Goal: Transaction & Acquisition: Purchase product/service

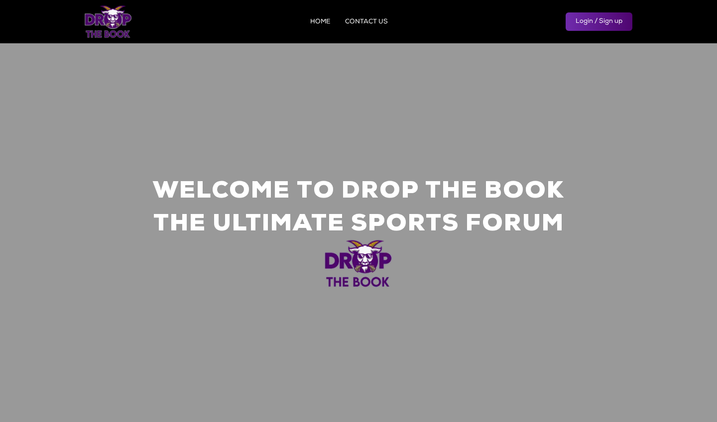
click at [585, 26] on link "Login / Sign up" at bounding box center [599, 21] width 67 height 18
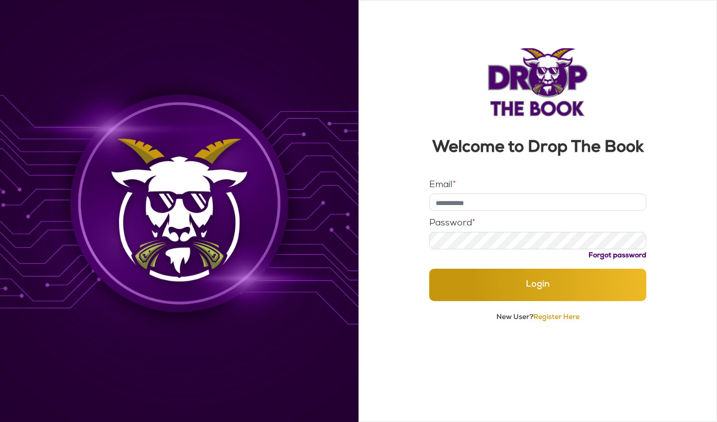
type input "**********"
click at [538, 301] on button "Login" at bounding box center [538, 285] width 218 height 32
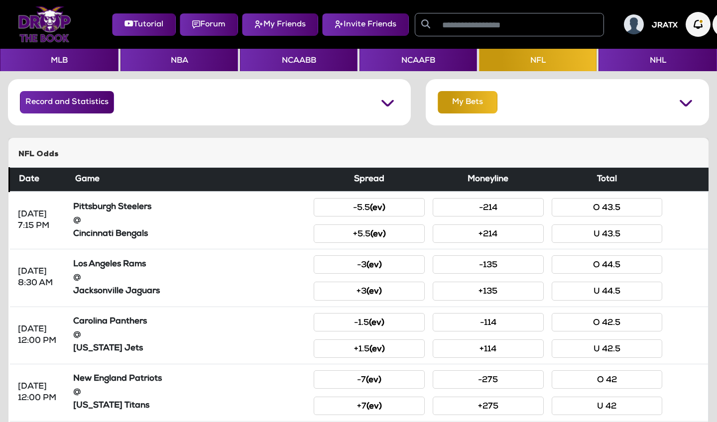
click at [452, 110] on button "My Bets" at bounding box center [468, 102] width 60 height 22
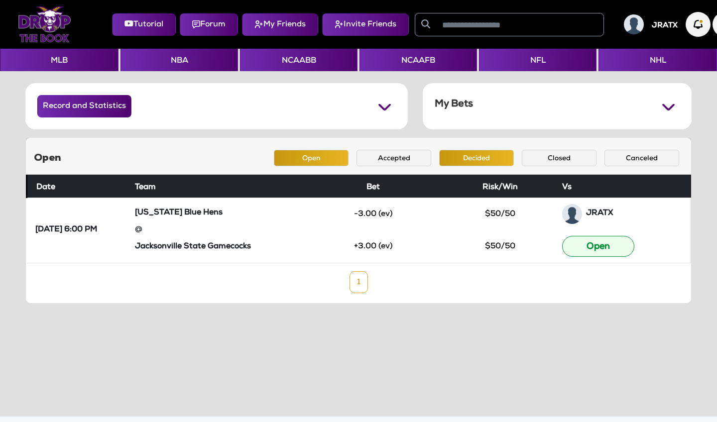
click at [458, 161] on button "Decided" at bounding box center [476, 158] width 75 height 16
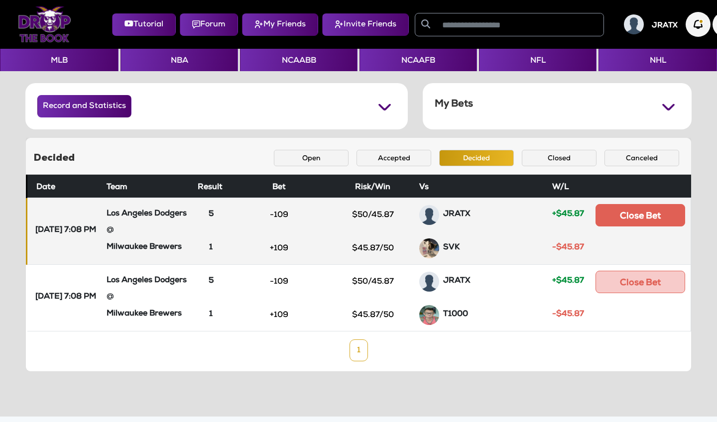
click at [647, 219] on button "Close Bet" at bounding box center [641, 215] width 90 height 22
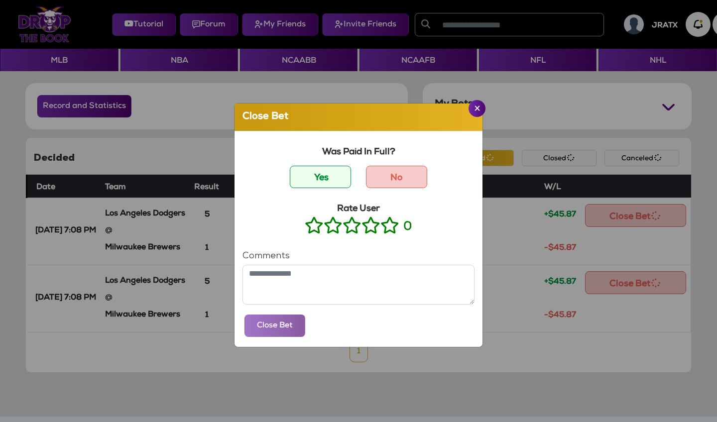
click at [389, 225] on icon at bounding box center [390, 225] width 19 height 12
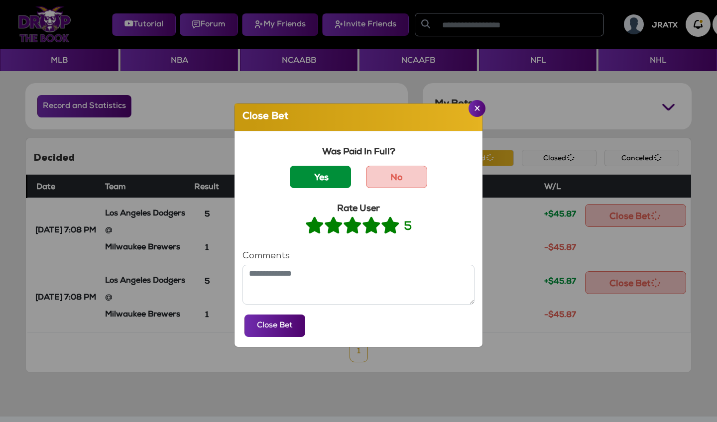
click at [328, 179] on label "Yes" at bounding box center [320, 177] width 61 height 22
click at [277, 329] on button "Close Bet" at bounding box center [275, 326] width 61 height 22
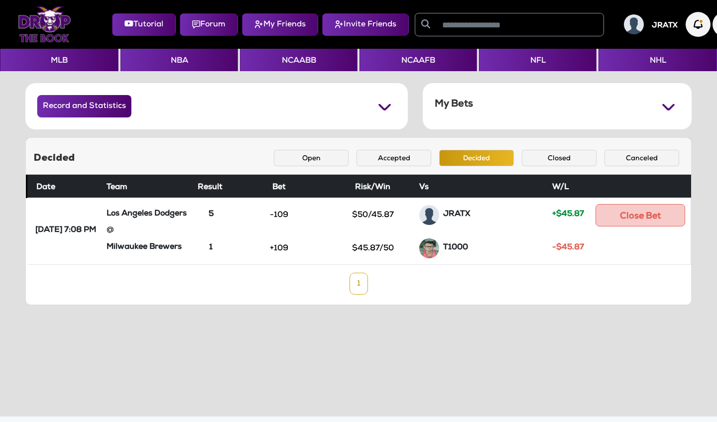
click at [471, 110] on h5 "My Bets" at bounding box center [454, 105] width 38 height 12
click at [397, 161] on button "Accepted" at bounding box center [394, 158] width 75 height 16
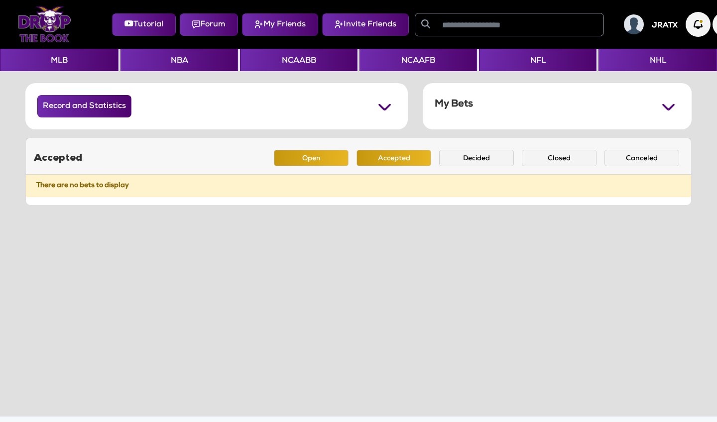
click at [311, 153] on button "Open" at bounding box center [311, 158] width 75 height 16
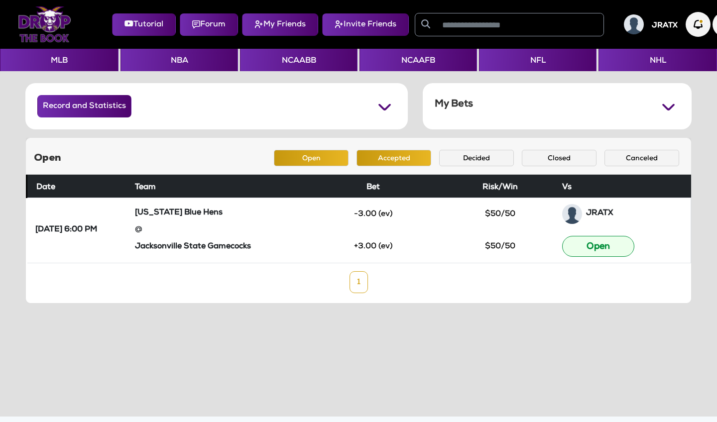
click at [390, 159] on button "Accepted" at bounding box center [394, 158] width 75 height 16
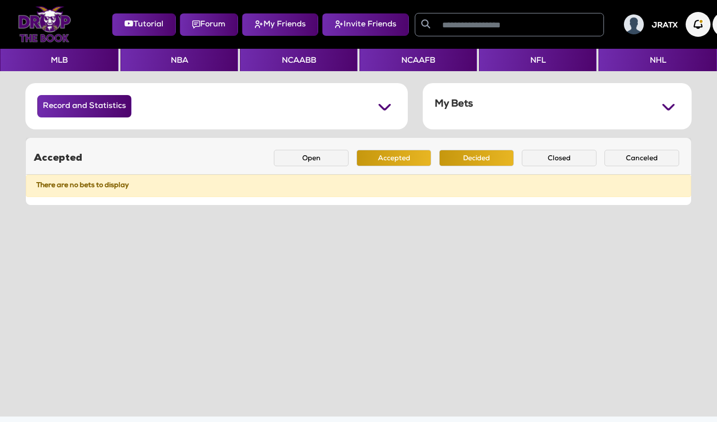
click at [464, 155] on button "Decided" at bounding box center [476, 158] width 75 height 16
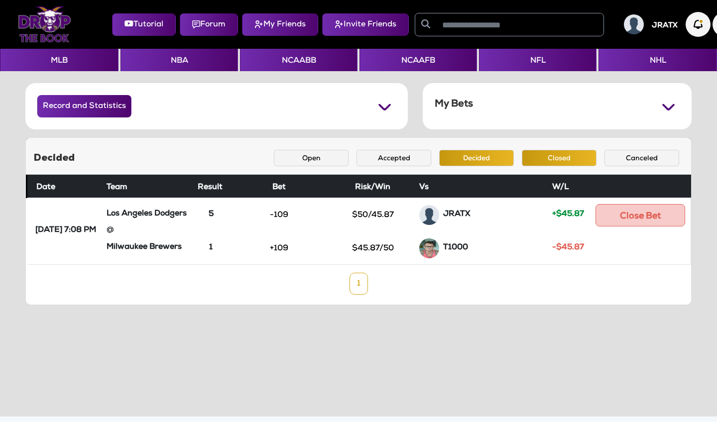
click at [546, 157] on button "Closed" at bounding box center [559, 158] width 75 height 16
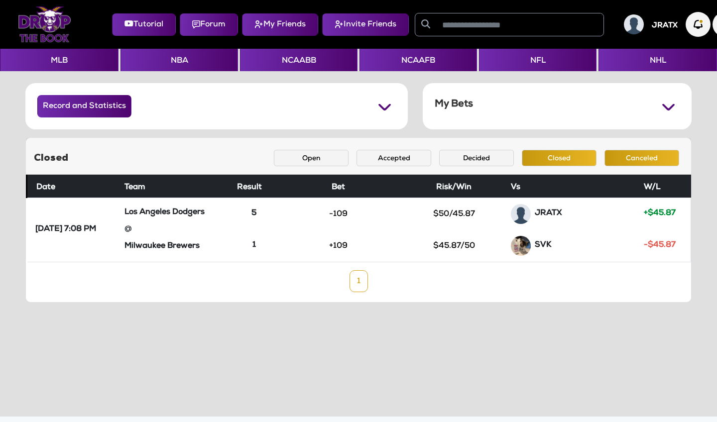
click at [618, 157] on button "Canceled" at bounding box center [642, 158] width 75 height 16
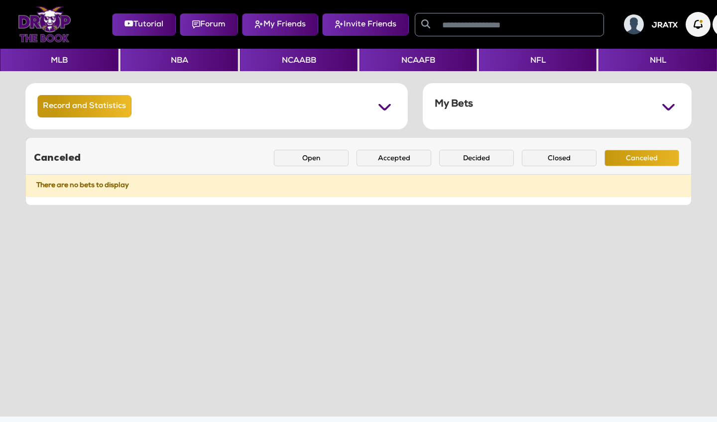
click at [94, 111] on button "Record and Statistics" at bounding box center [84, 106] width 94 height 22
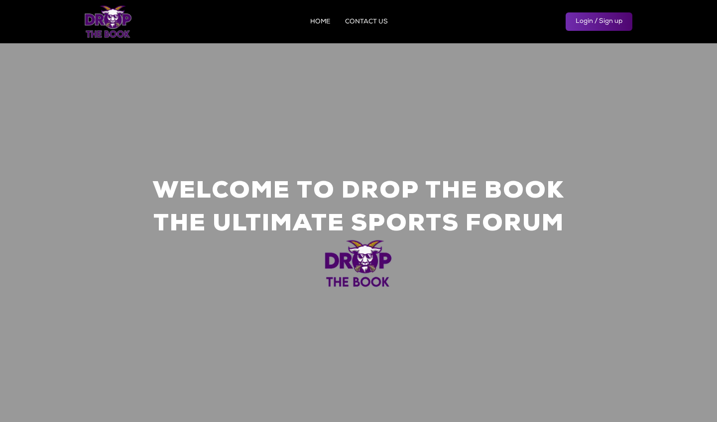
click at [598, 29] on link "Login / Sign up" at bounding box center [599, 21] width 67 height 18
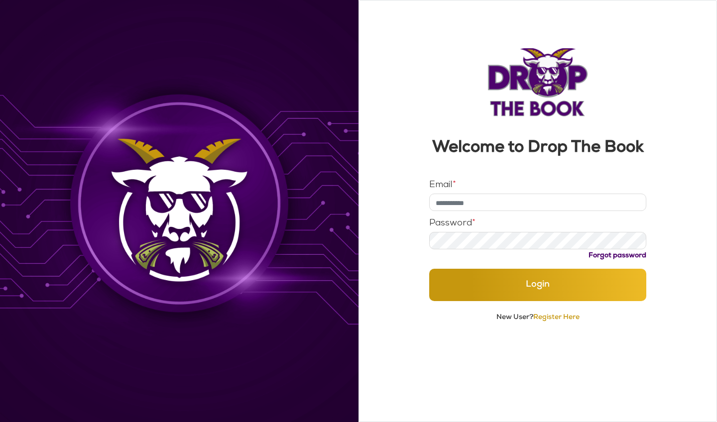
type input "**********"
click at [538, 301] on button "Login" at bounding box center [538, 285] width 218 height 32
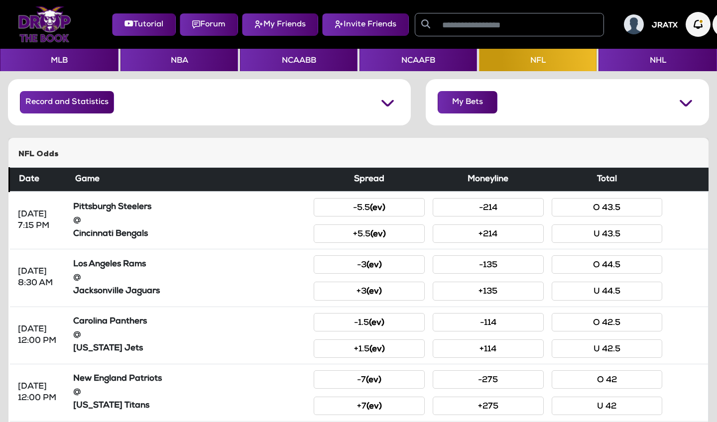
click at [202, 27] on button "Forum" at bounding box center [209, 24] width 58 height 22
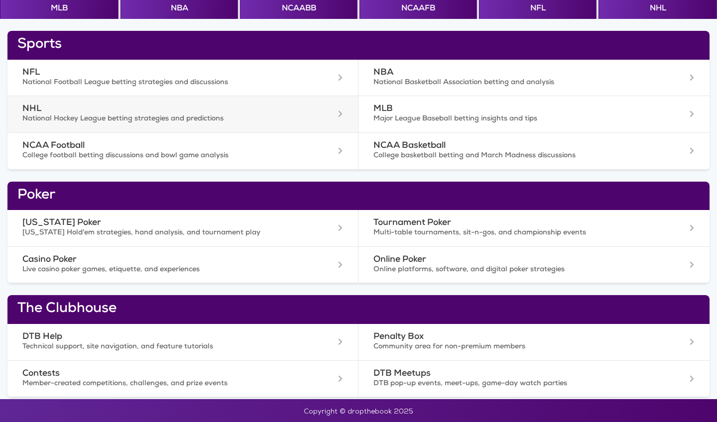
scroll to position [52, 0]
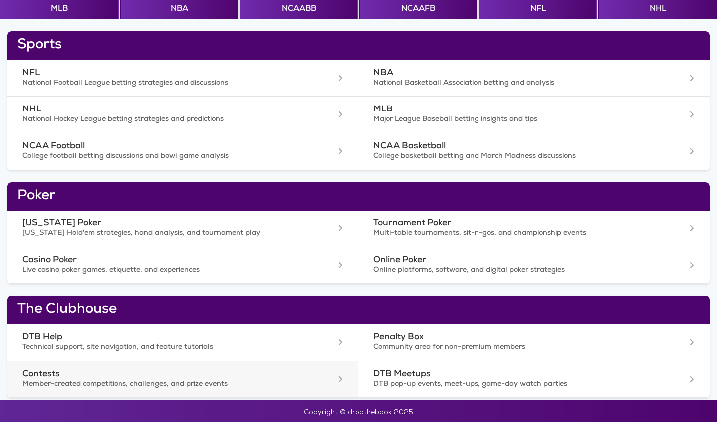
click at [169, 370] on h3 "Contests" at bounding box center [150, 375] width 256 height 10
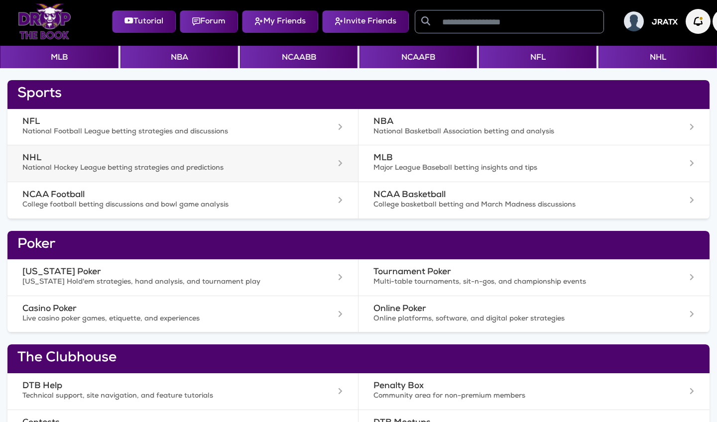
scroll to position [0, 0]
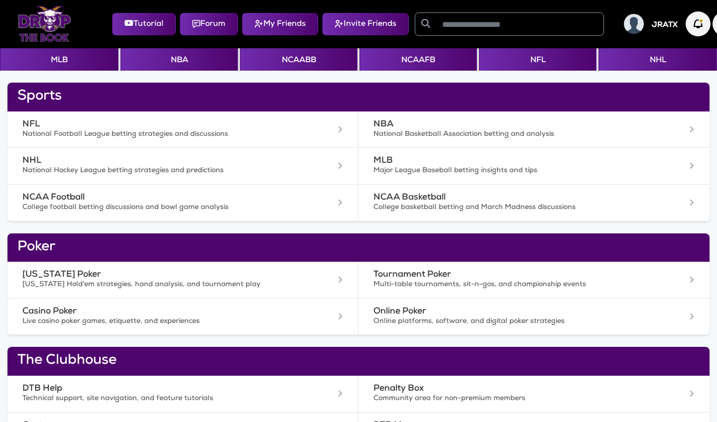
click at [273, 19] on button "My Friends" at bounding box center [280, 24] width 76 height 22
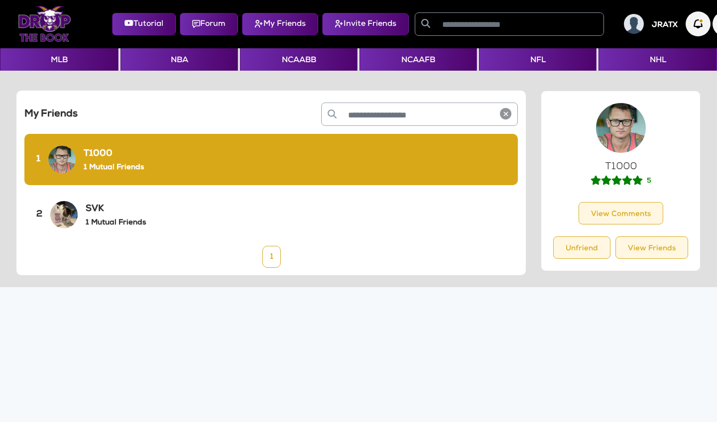
click at [96, 222] on h6 "1 Mutual Friends" at bounding box center [116, 223] width 60 height 9
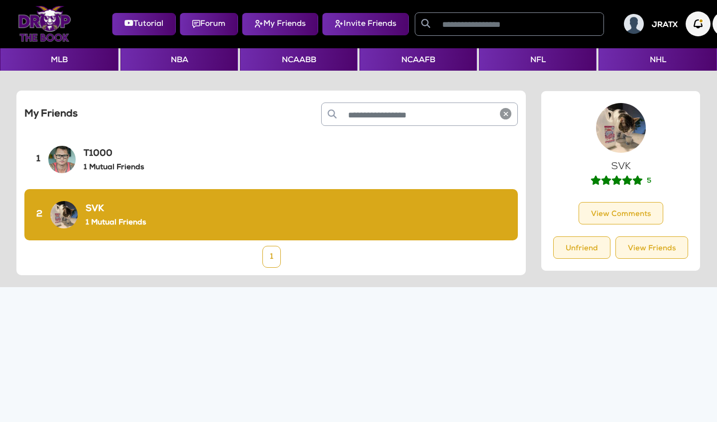
click at [65, 220] on img at bounding box center [63, 214] width 27 height 27
click at [645, 215] on button "View Comments" at bounding box center [621, 213] width 85 height 22
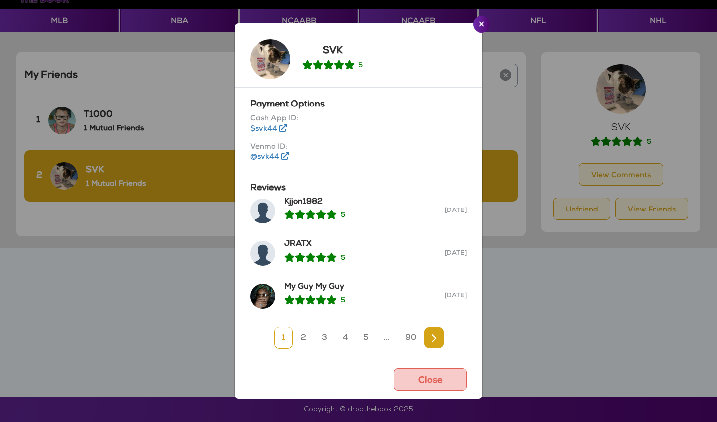
scroll to position [39, 0]
click at [436, 335] on img "Next" at bounding box center [434, 339] width 4 height 8
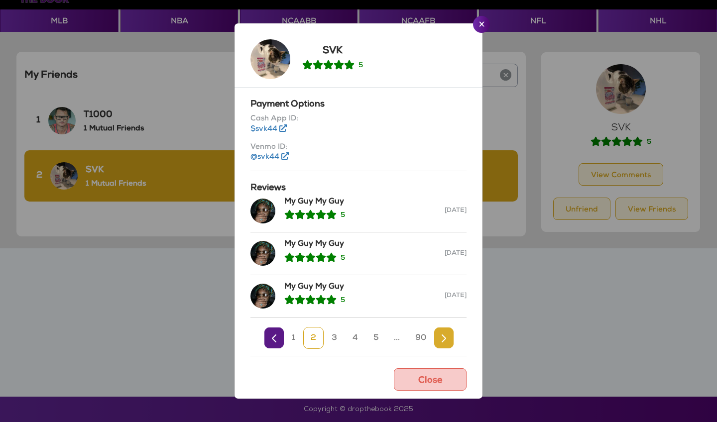
click at [437, 335] on link "Next" at bounding box center [443, 338] width 19 height 21
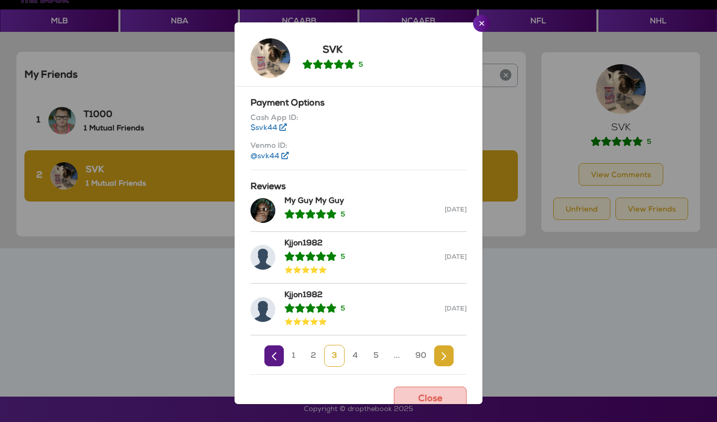
click at [437, 335] on div "Payment Options Cash App ID: $svk44 Venmo ID: @svk44 Reviews My Guy My Guy 5 Oc…" at bounding box center [359, 246] width 232 height 318
click at [444, 356] on img "Next" at bounding box center [444, 357] width 4 height 8
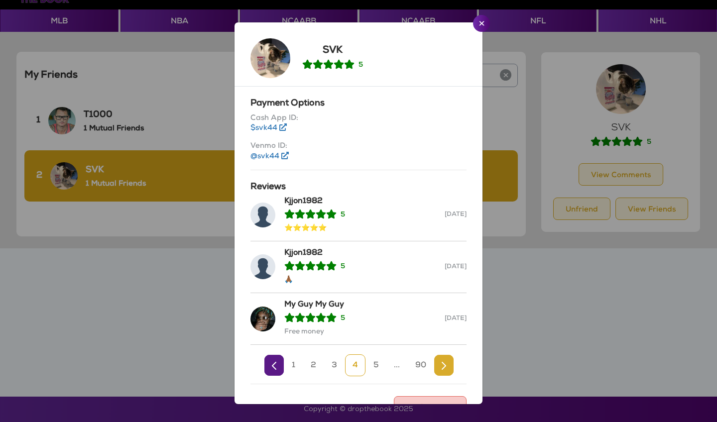
click at [444, 356] on link "Next" at bounding box center [443, 365] width 19 height 21
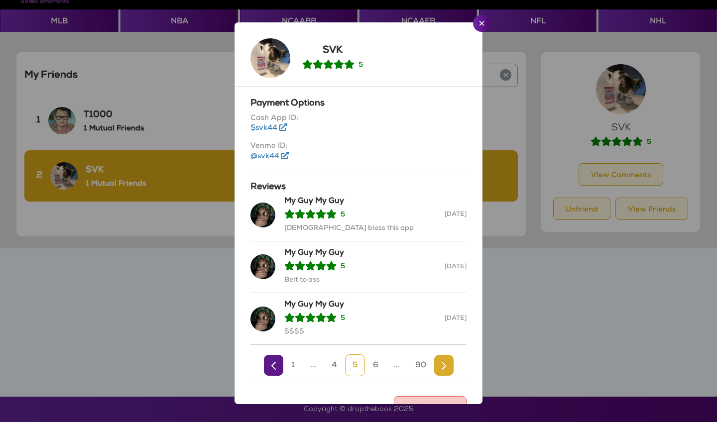
click at [444, 356] on link "Next" at bounding box center [443, 365] width 19 height 21
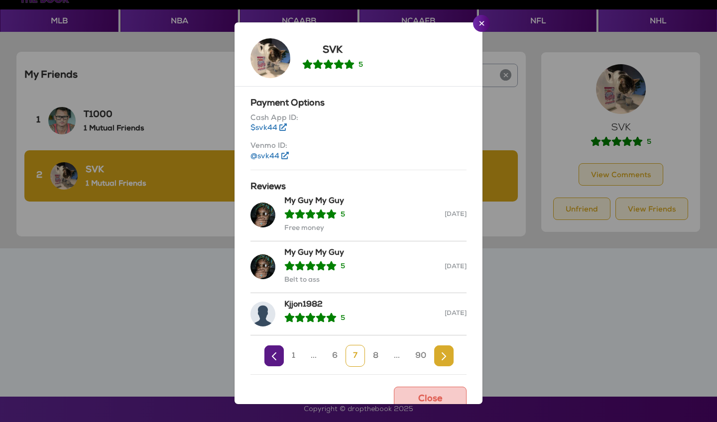
click at [444, 356] on img "Next" at bounding box center [444, 357] width 4 height 8
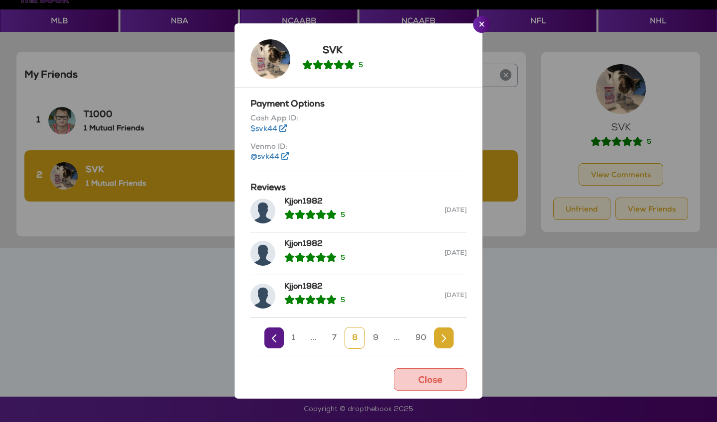
click at [444, 356] on div "Payment Options Cash App ID: $svk44 Venmo ID: @svk44 Reviews Kjjon1982 5 Oct 6,…" at bounding box center [359, 244] width 232 height 312
click at [441, 345] on link "Next" at bounding box center [443, 338] width 19 height 21
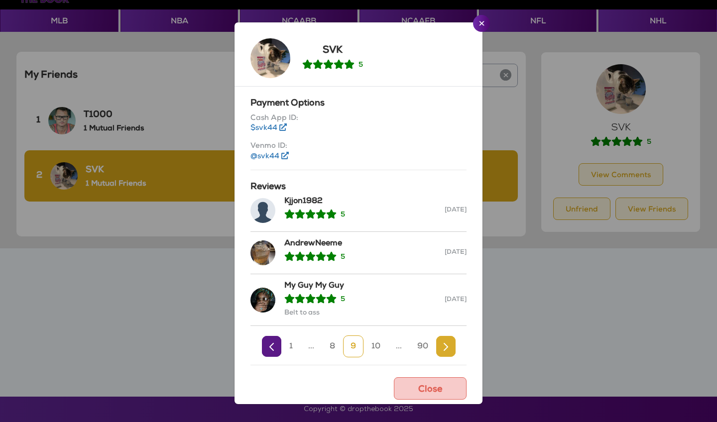
click at [440, 346] on link "Next" at bounding box center [445, 346] width 19 height 21
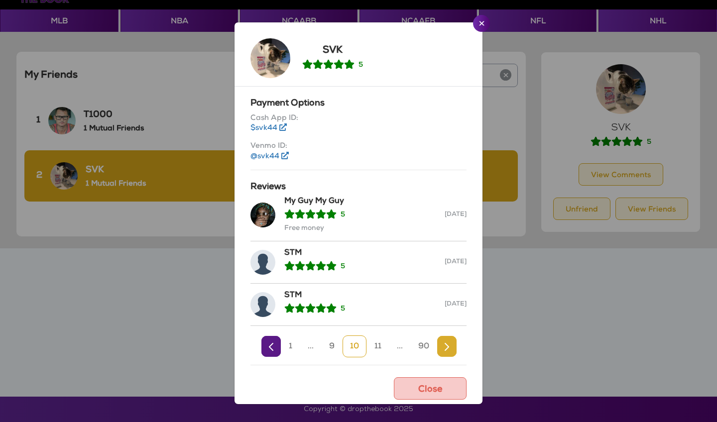
click at [441, 344] on link "Next" at bounding box center [446, 346] width 19 height 21
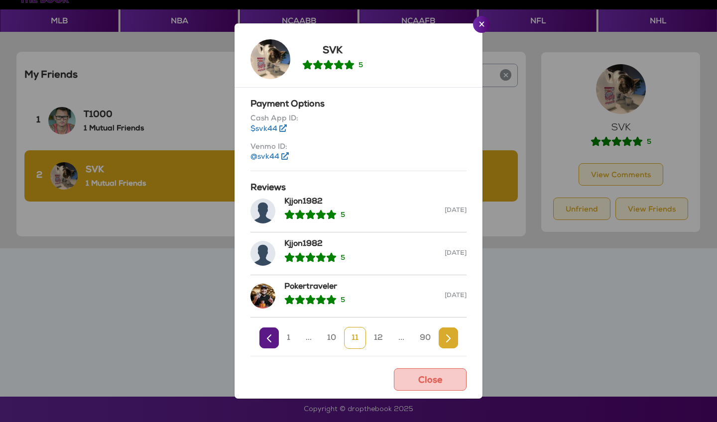
click at [443, 336] on link "Next" at bounding box center [448, 338] width 19 height 21
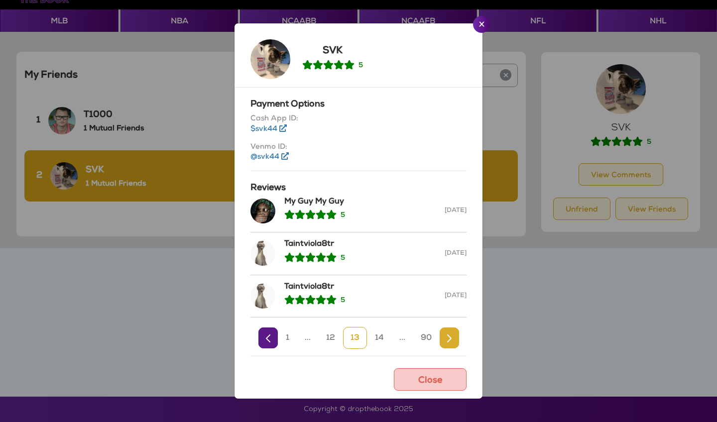
click at [443, 332] on link "Next" at bounding box center [449, 338] width 19 height 21
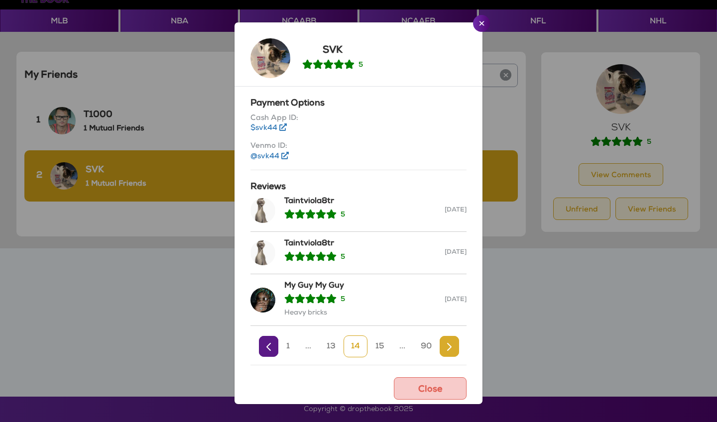
click at [443, 332] on div "Payment Options Cash App ID: $svk44 Venmo ID: @svk44 Reviews Taintviola8tr 5 Se…" at bounding box center [359, 246] width 232 height 318
click at [453, 348] on link "Next" at bounding box center [449, 346] width 19 height 21
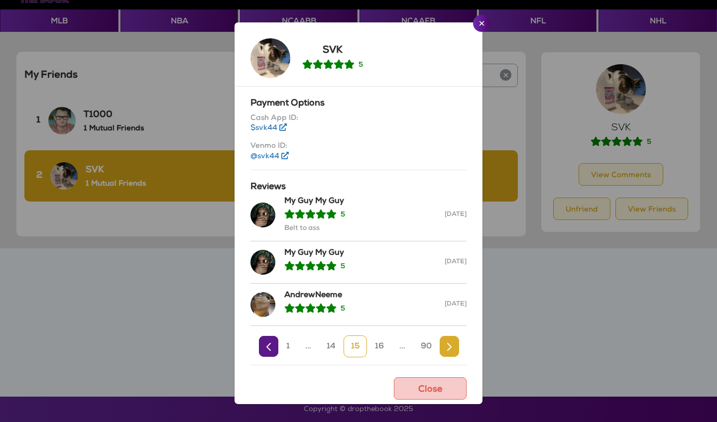
click at [453, 348] on link "Next" at bounding box center [449, 346] width 19 height 21
click at [453, 348] on link "Next" at bounding box center [448, 346] width 19 height 21
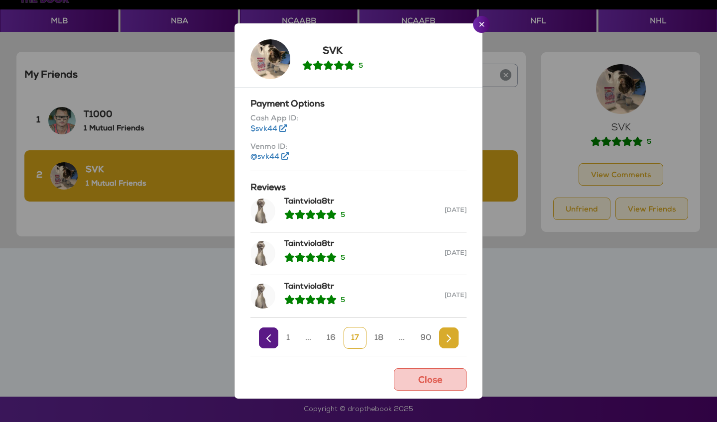
click at [453, 348] on div "Payment Options Cash App ID: $svk44 Venmo ID: @svk44 Reviews Taintviola8tr 5 Se…" at bounding box center [359, 244] width 232 height 312
click at [447, 336] on img "Next" at bounding box center [449, 339] width 4 height 8
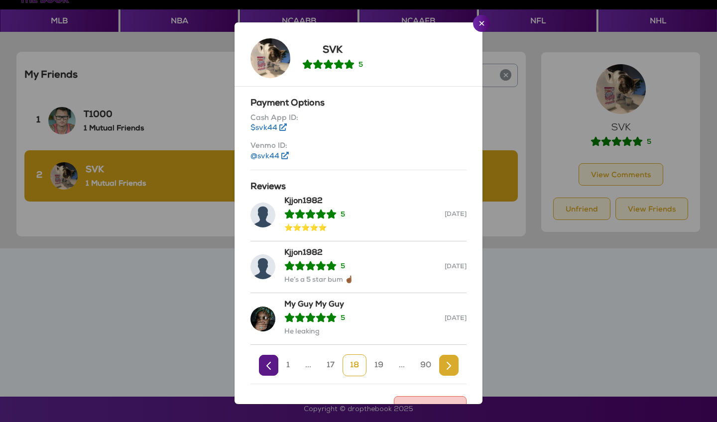
click at [447, 336] on div "My Guy My Guy 5 He leaking Sep 26, 2025" at bounding box center [359, 323] width 216 height 44
click at [454, 365] on link "Next" at bounding box center [448, 365] width 19 height 21
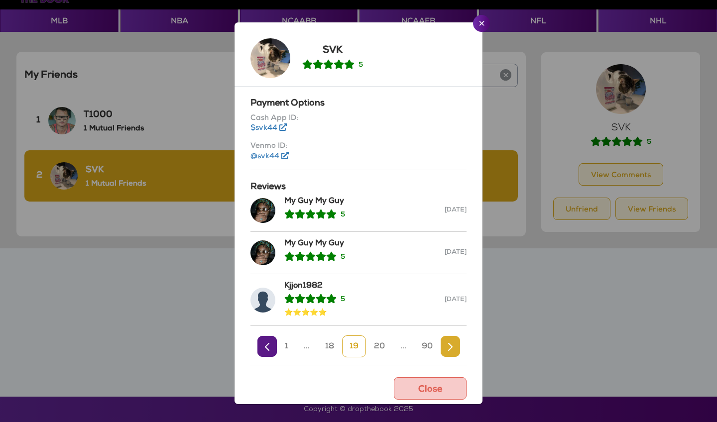
click at [443, 340] on link "Next" at bounding box center [450, 346] width 19 height 21
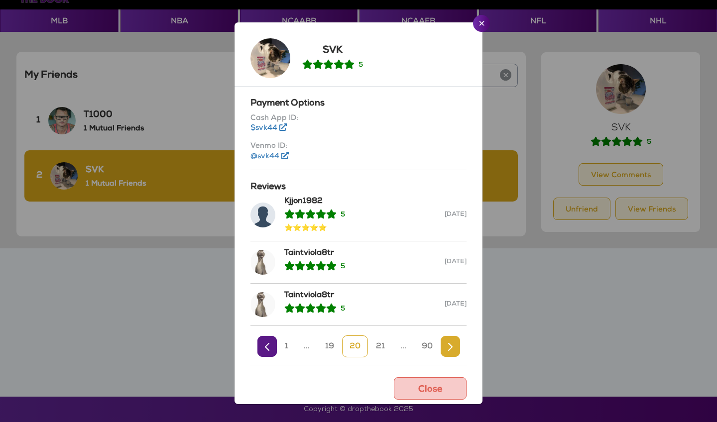
click at [443, 340] on link "Next" at bounding box center [450, 346] width 19 height 21
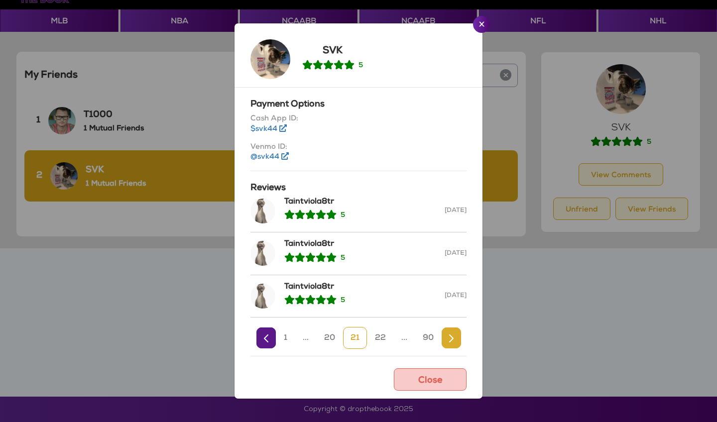
click at [444, 339] on link "Next" at bounding box center [451, 338] width 19 height 21
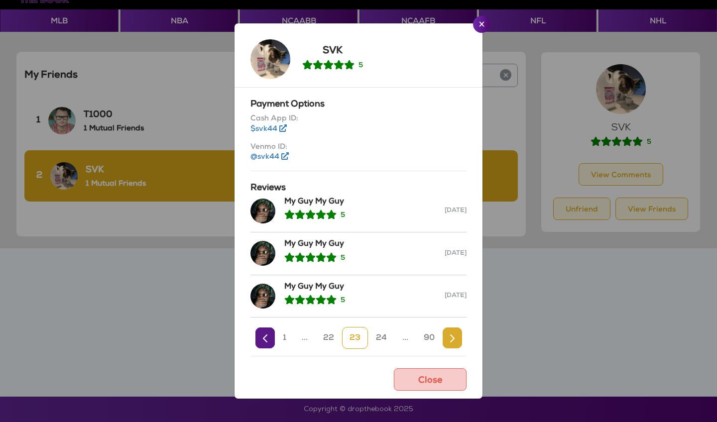
click at [444, 339] on link "Next" at bounding box center [452, 338] width 19 height 21
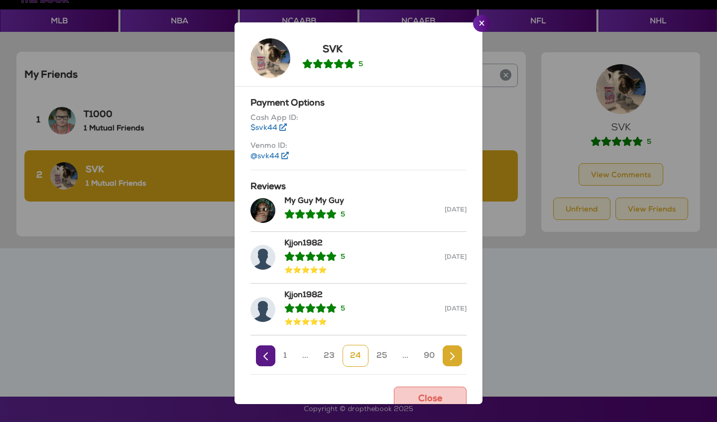
click at [444, 339] on div "Payment Options Cash App ID: $svk44 Venmo ID: @svk44 Reviews My Guy My Guy 5 Se…" at bounding box center [359, 246] width 232 height 318
click at [451, 353] on img "Next" at bounding box center [452, 357] width 4 height 8
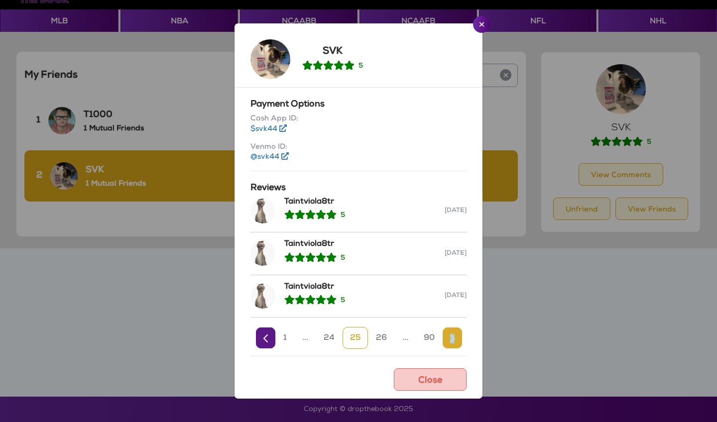
click at [451, 353] on div "Payment Options Cash App ID: $svk44 Venmo ID: @svk44 Reviews Taintviola8tr 5 Se…" at bounding box center [359, 244] width 232 height 312
click at [450, 339] on img "Next" at bounding box center [452, 339] width 4 height 8
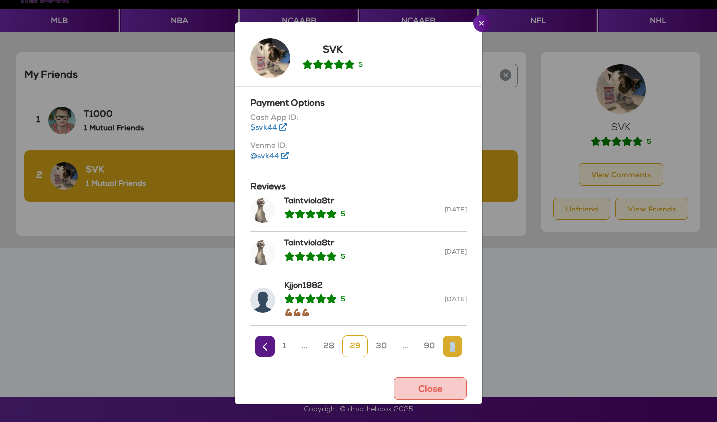
click at [450, 339] on link "Next" at bounding box center [452, 346] width 19 height 21
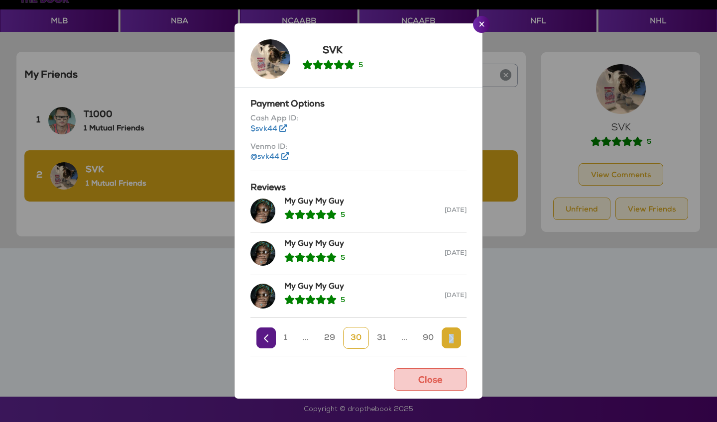
click at [450, 339] on img "Next" at bounding box center [451, 339] width 4 height 8
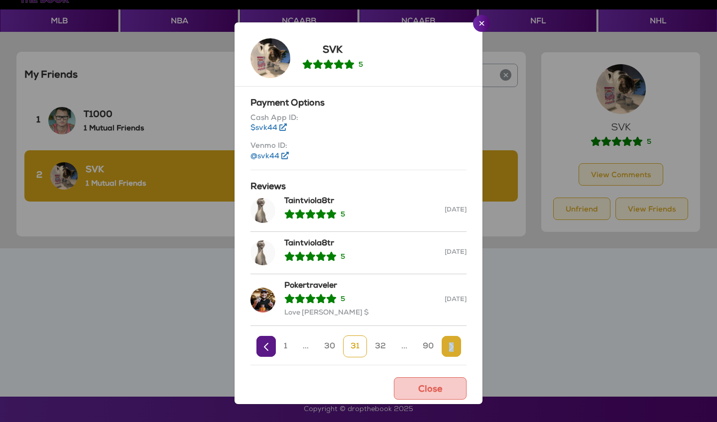
click at [450, 339] on link "Next" at bounding box center [451, 346] width 19 height 21
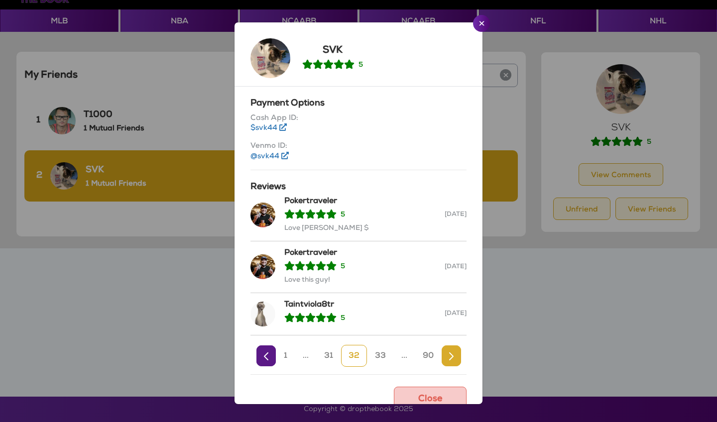
click at [450, 339] on div "Payment Options Cash App ID: $svk44 Venmo ID: @svk44 Reviews Pokertraveler 5 Lo…" at bounding box center [359, 246] width 232 height 318
click at [450, 357] on img "Next" at bounding box center [451, 357] width 4 height 8
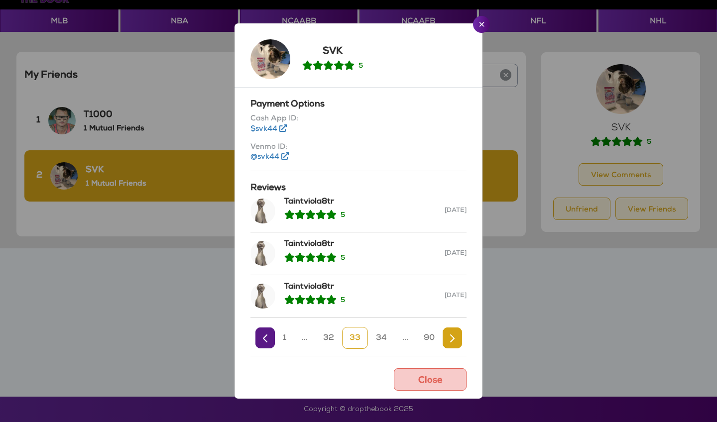
click at [450, 357] on div "Payment Options Cash App ID: $svk44 Venmo ID: @svk44 Reviews Taintviola8tr 5 Se…" at bounding box center [359, 244] width 232 height 312
click at [448, 343] on link "Next" at bounding box center [452, 338] width 19 height 21
click at [448, 343] on link "Next" at bounding box center [451, 338] width 19 height 21
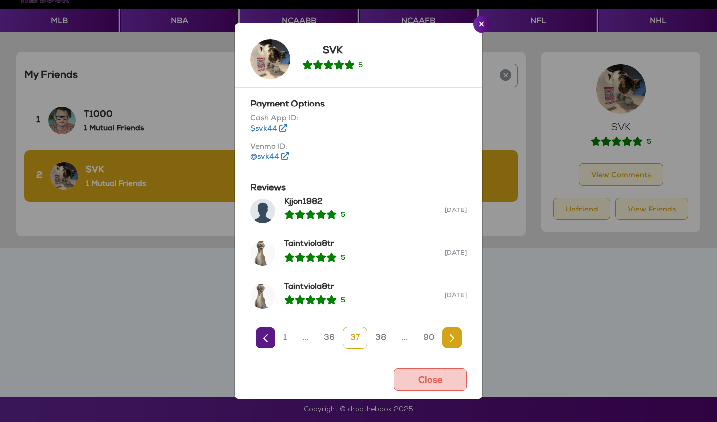
click at [301, 200] on h5 "Kjjon1982" at bounding box center [364, 202] width 160 height 9
click at [301, 198] on h5 "Kjjon1982" at bounding box center [364, 202] width 160 height 9
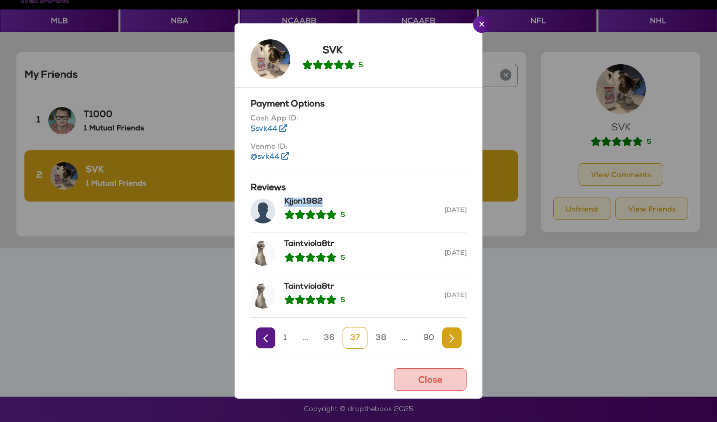
click at [301, 198] on h5 "Kjjon1982" at bounding box center [364, 202] width 160 height 9
copy h5 "Kjjon1982"
click at [175, 88] on app-reputation-history "SVK 5 Payment Options Cash App ID: $svk44 Venmo ID: @svk44 Reviews Kjjon1982 5 …" at bounding box center [358, 211] width 701 height 395
click at [481, 28] on button "Close" at bounding box center [481, 24] width 17 height 17
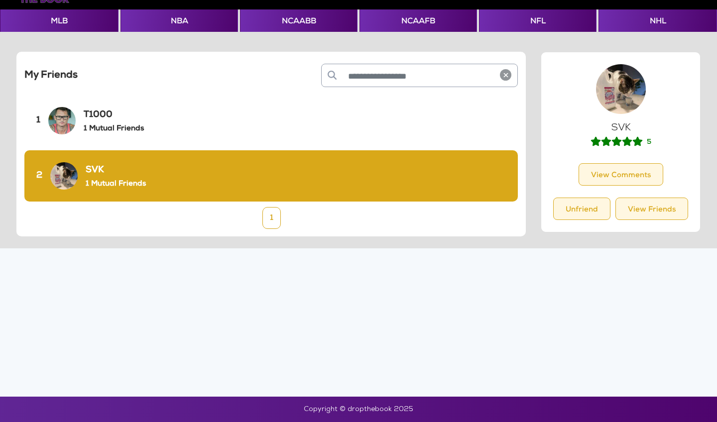
click at [408, 80] on input "text" at bounding box center [418, 75] width 152 height 22
paste input "*********"
type input "*********"
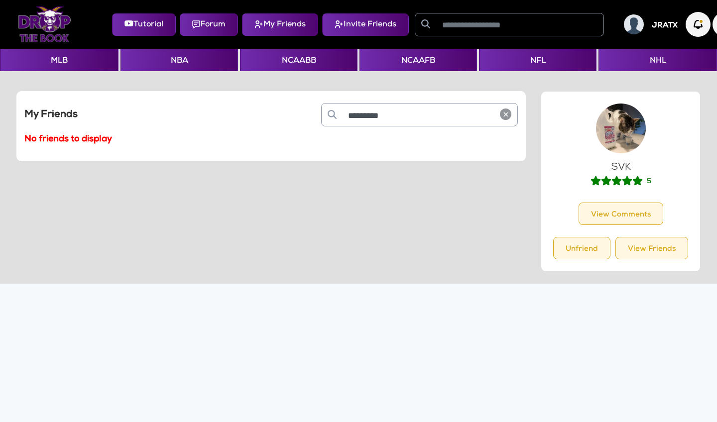
scroll to position [0, 0]
click at [367, 17] on button "Invite Friends" at bounding box center [365, 24] width 87 height 22
select select
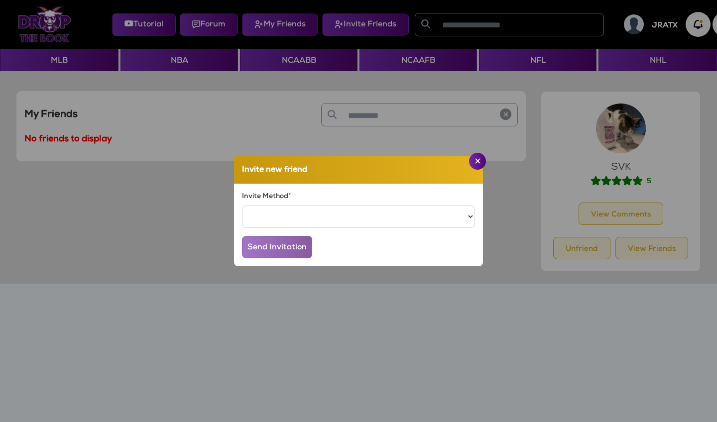
click at [263, 27] on app-invite-friend "Invite new friend Invite Method * ***** ***** Send Invitation" at bounding box center [358, 211] width 701 height 422
click at [479, 163] on img "Close" at bounding box center [477, 160] width 5 height 5
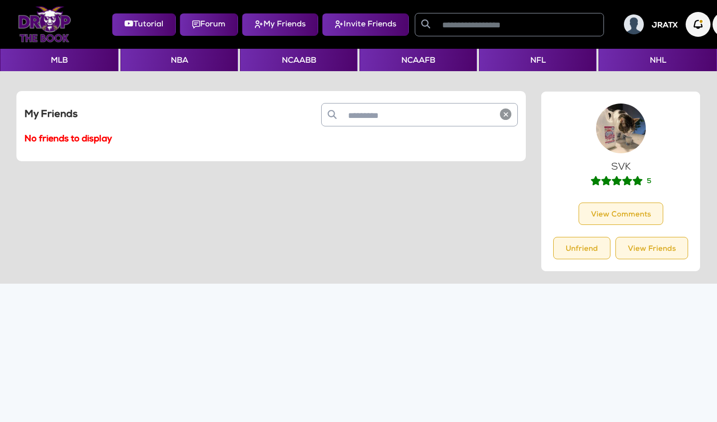
click at [290, 21] on button "My Friends" at bounding box center [280, 24] width 76 height 22
click at [288, 25] on button "My Friends" at bounding box center [280, 24] width 76 height 22
click at [218, 24] on button "Forum" at bounding box center [209, 24] width 58 height 22
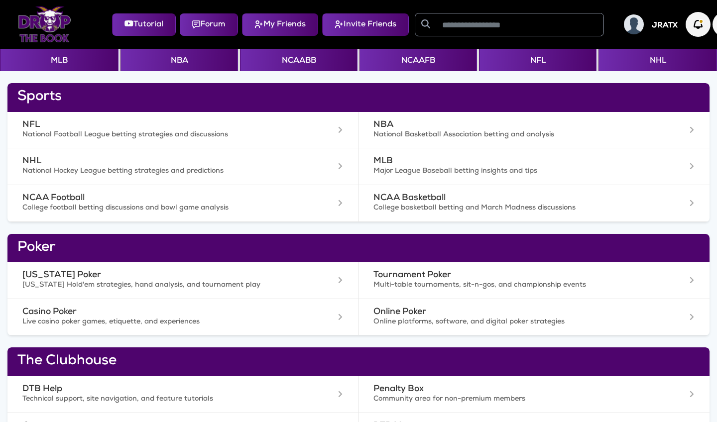
click at [284, 24] on button "My Friends" at bounding box center [280, 24] width 76 height 22
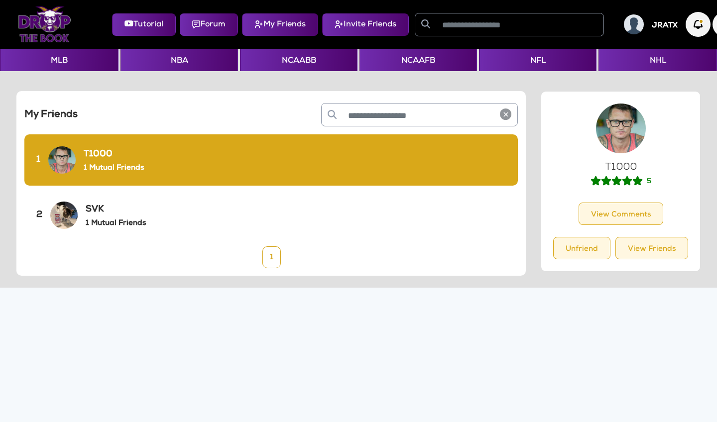
paste input "*********"
type input "*********"
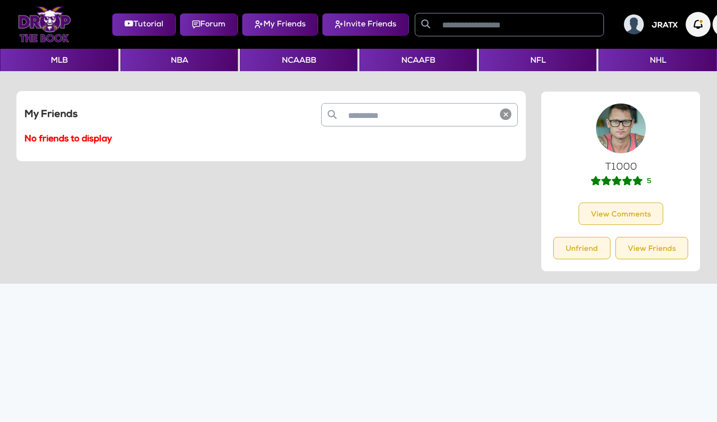
click at [453, 21] on input "text" at bounding box center [519, 24] width 167 height 22
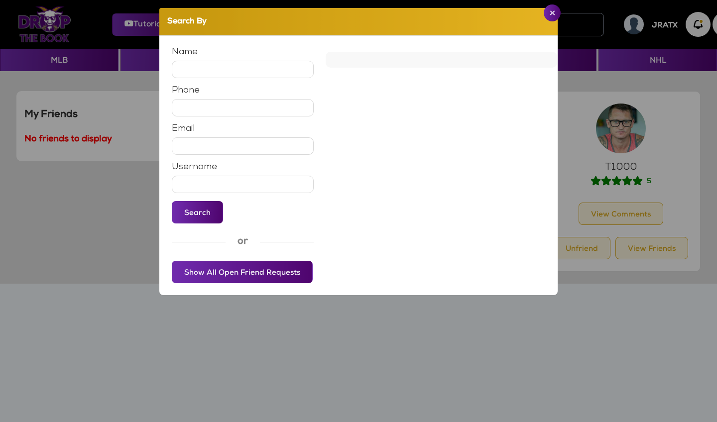
click at [550, 16] on button "Close" at bounding box center [552, 12] width 17 height 17
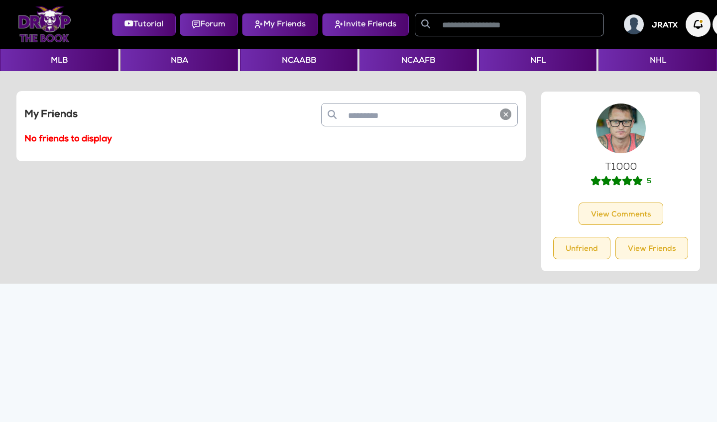
click at [499, 30] on input "text" at bounding box center [519, 24] width 167 height 22
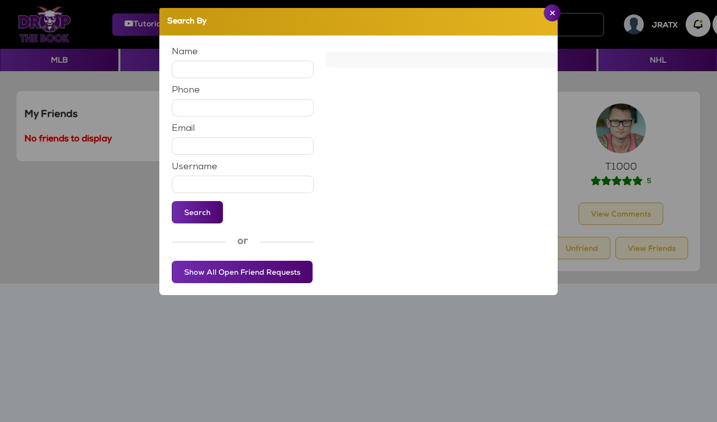
click at [198, 181] on input "text" at bounding box center [243, 184] width 142 height 17
click at [202, 175] on div "Username" at bounding box center [243, 178] width 142 height 30
click at [195, 186] on input "text" at bounding box center [243, 184] width 142 height 17
paste input "*********"
type input "*********"
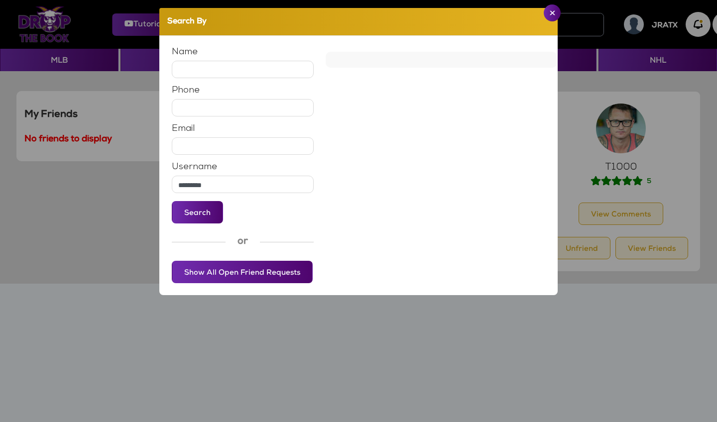
click at [201, 213] on button "Search" at bounding box center [197, 212] width 51 height 22
click at [404, 75] on div "Kjjon1982 Send Friend Request" at bounding box center [442, 71] width 216 height 22
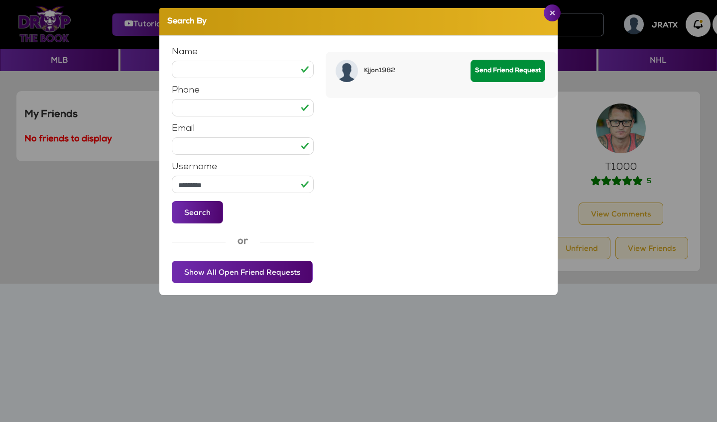
click at [492, 70] on button "Send Friend Request" at bounding box center [508, 71] width 75 height 22
click at [554, 15] on img "Close" at bounding box center [552, 12] width 5 height 5
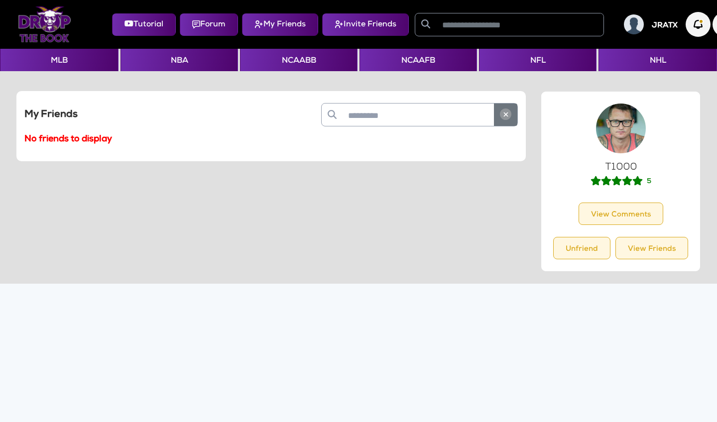
click at [509, 116] on img "button" at bounding box center [505, 114] width 11 height 11
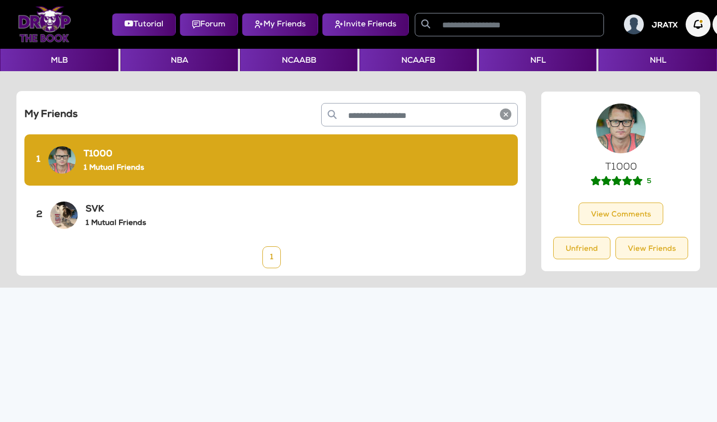
click at [470, 23] on input "text" at bounding box center [519, 24] width 167 height 22
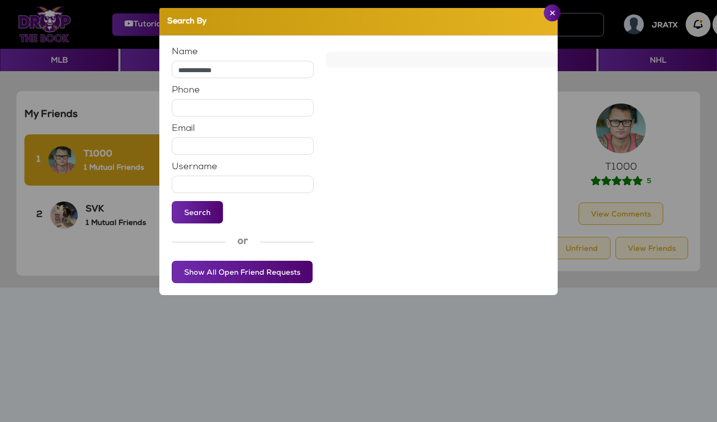
type input "**********"
click at [197, 212] on button "Search" at bounding box center [197, 212] width 51 height 22
click at [189, 215] on button "Search" at bounding box center [197, 212] width 51 height 22
click at [197, 188] on input "text" at bounding box center [243, 184] width 142 height 17
type input "**********"
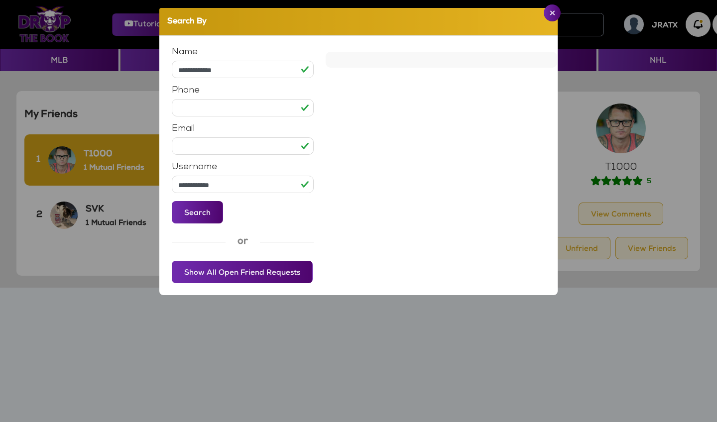
click at [197, 212] on button "Search" at bounding box center [197, 212] width 51 height 22
click at [183, 214] on button "Search" at bounding box center [197, 212] width 51 height 22
click at [236, 78] on input "**********" at bounding box center [243, 69] width 142 height 17
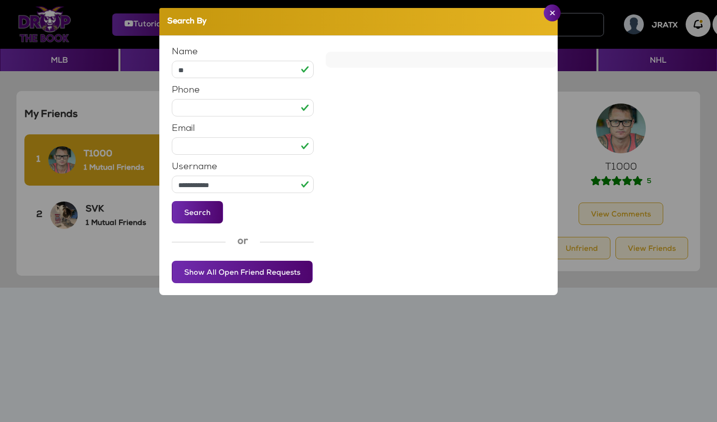
type input "*"
click at [203, 211] on button "Search" at bounding box center [197, 212] width 51 height 22
click at [208, 187] on input "**********" at bounding box center [243, 184] width 142 height 17
click at [197, 212] on button "Search" at bounding box center [197, 212] width 51 height 22
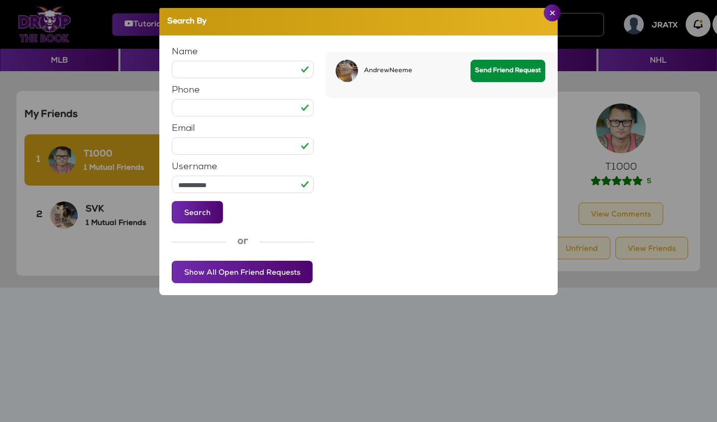
click at [490, 72] on button "Send Friend Request" at bounding box center [508, 71] width 75 height 22
click at [288, 184] on input "**********" at bounding box center [243, 184] width 142 height 17
click at [289, 184] on input "**********" at bounding box center [243, 184] width 142 height 17
type input "**********"
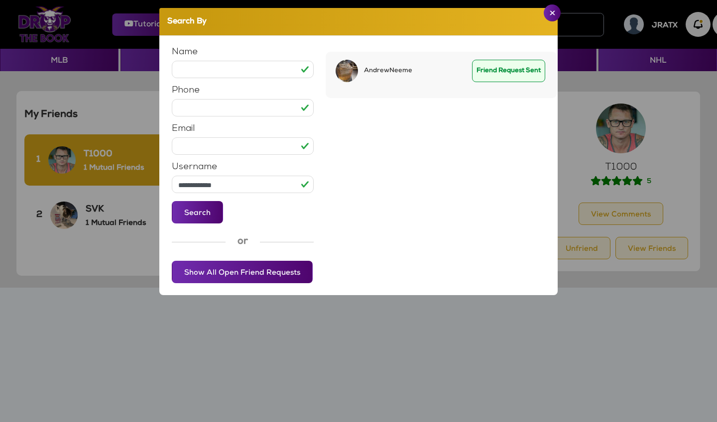
click at [204, 221] on button "Search" at bounding box center [197, 212] width 51 height 22
click at [491, 80] on button "Send Friend Request" at bounding box center [508, 71] width 75 height 22
click at [283, 274] on button "Show All Open Friend Requests" at bounding box center [242, 272] width 141 height 22
click at [549, 16] on button "Close" at bounding box center [552, 12] width 17 height 17
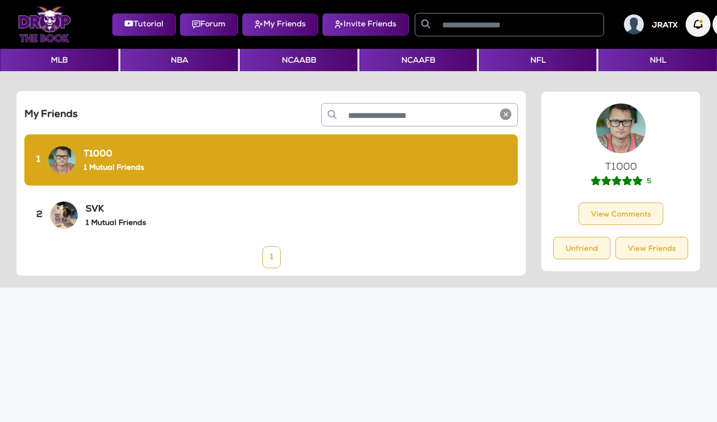
click at [284, 26] on button "My Friends" at bounding box center [280, 24] width 76 height 22
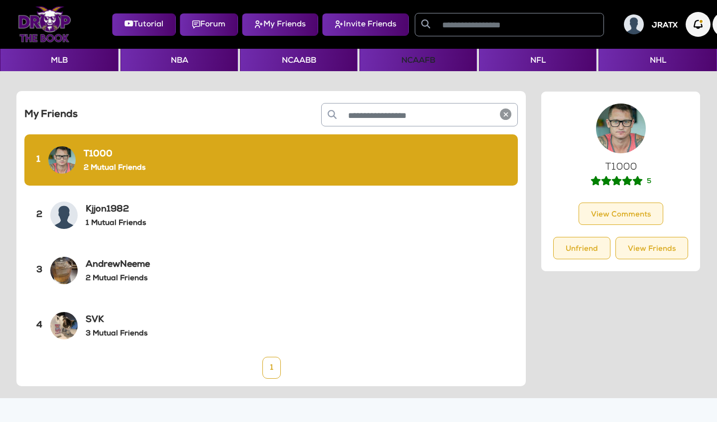
click at [405, 65] on button "NCAAFB" at bounding box center [419, 60] width 118 height 22
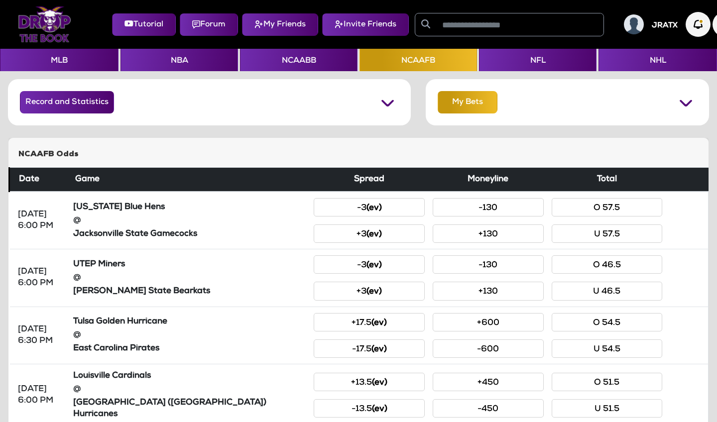
click at [464, 108] on button "My Bets" at bounding box center [468, 102] width 60 height 22
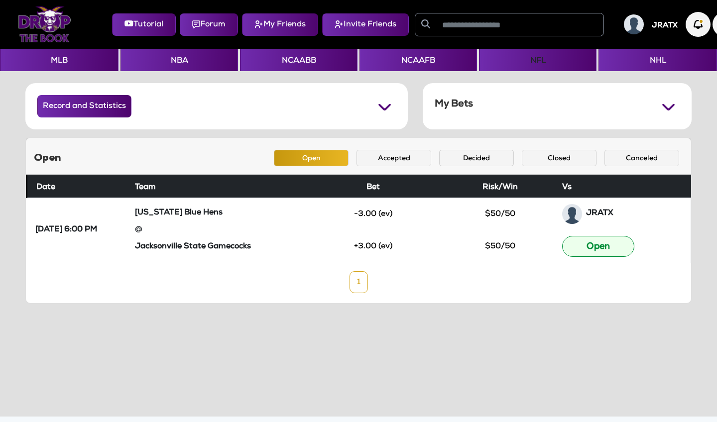
click at [531, 61] on button "NFL" at bounding box center [538, 60] width 118 height 22
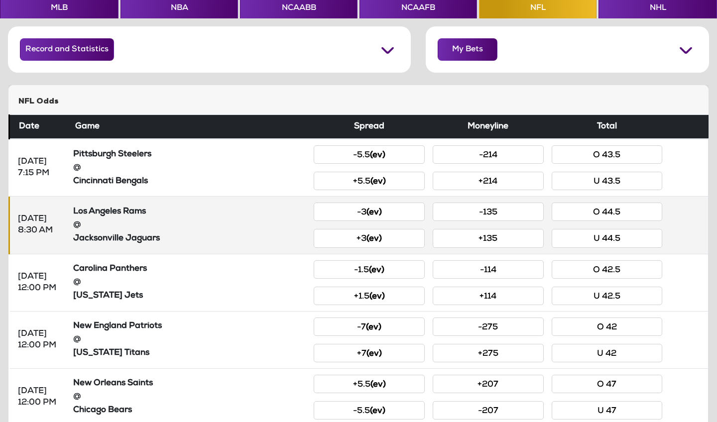
scroll to position [60, 0]
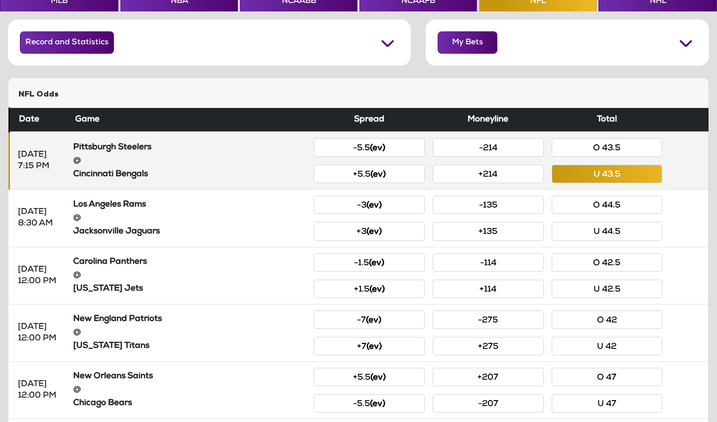
click at [602, 175] on button "U 43.5" at bounding box center [607, 174] width 111 height 18
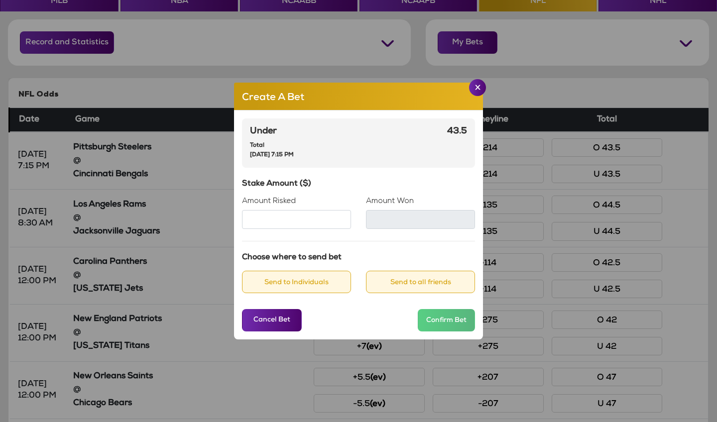
click at [313, 222] on input "Amount Risked" at bounding box center [296, 219] width 109 height 19
type input "***"
click at [476, 86] on img "Close" at bounding box center [477, 87] width 5 height 5
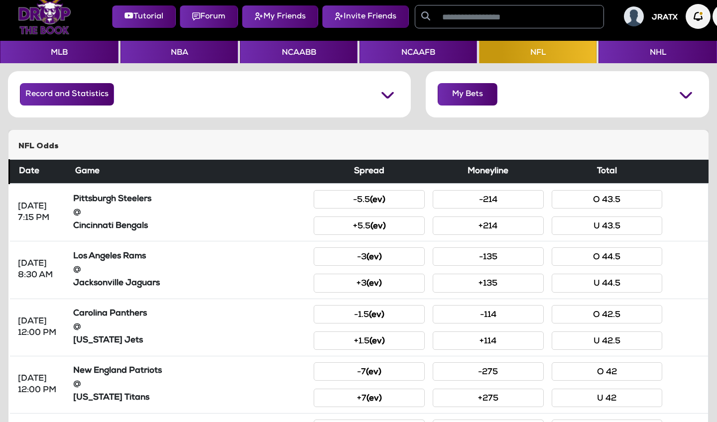
scroll to position [0, 0]
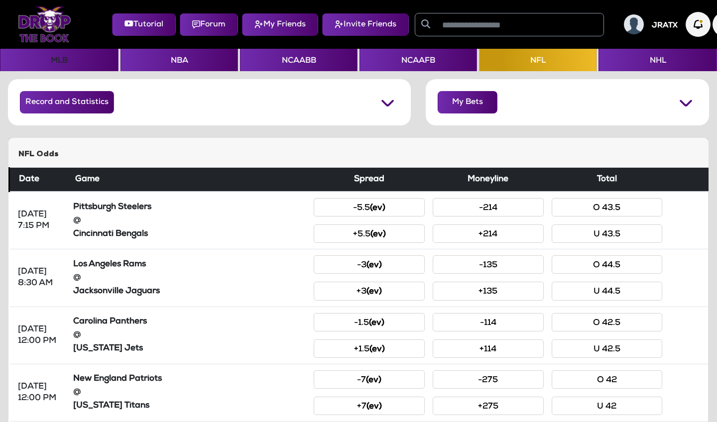
click at [53, 60] on button "MLB" at bounding box center [59, 60] width 119 height 22
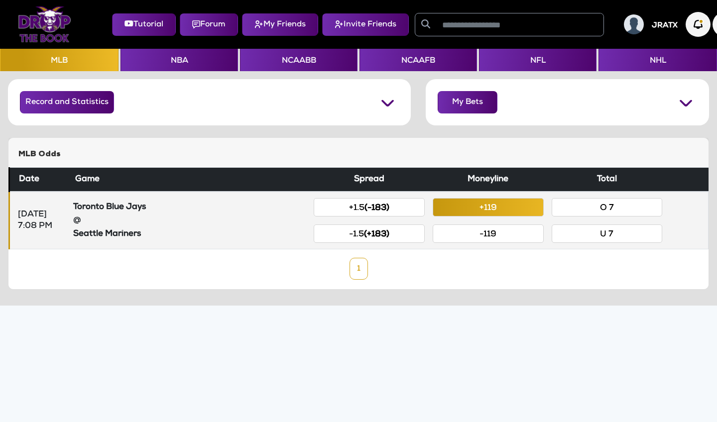
click at [477, 209] on button "+119" at bounding box center [488, 207] width 111 height 18
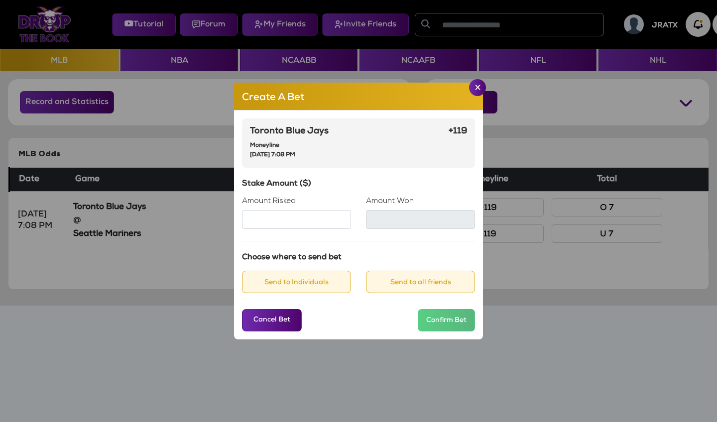
click at [295, 219] on input "Amount Risked" at bounding box center [296, 219] width 109 height 19
click at [299, 220] on input "**" at bounding box center [296, 219] width 109 height 19
type input "***"
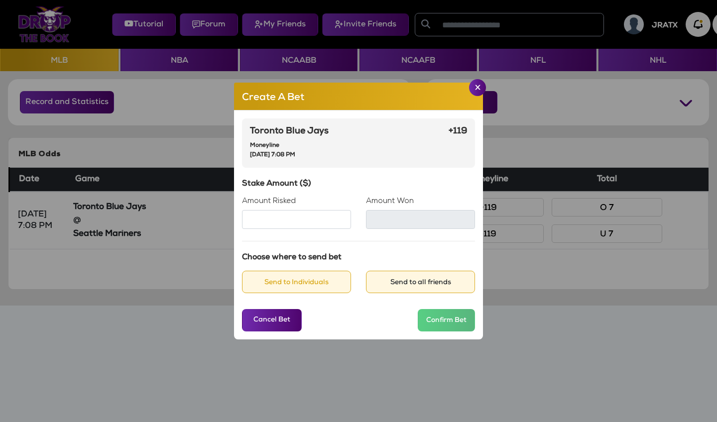
click at [390, 286] on button "Send to all friends" at bounding box center [420, 282] width 109 height 22
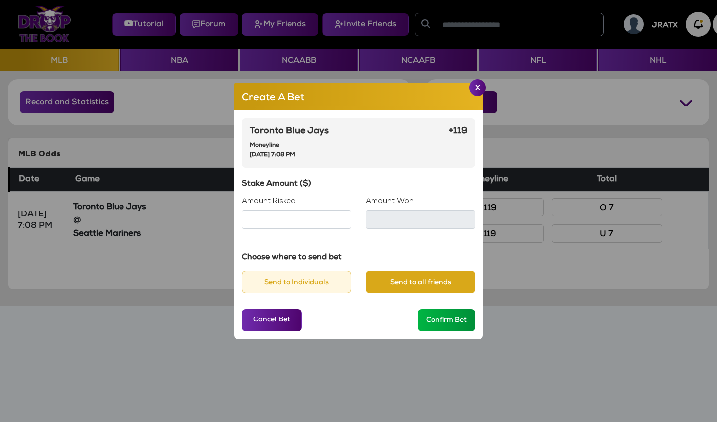
click at [442, 322] on button "Confirm Bet" at bounding box center [446, 320] width 57 height 22
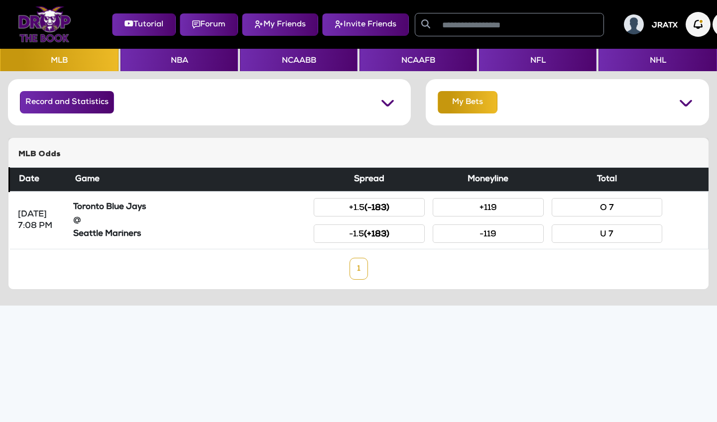
click at [449, 101] on button "My Bets" at bounding box center [468, 102] width 60 height 22
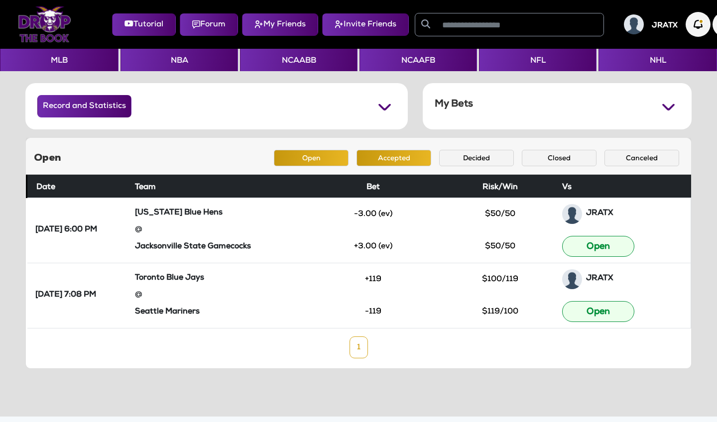
click at [383, 162] on button "Accepted" at bounding box center [394, 158] width 75 height 16
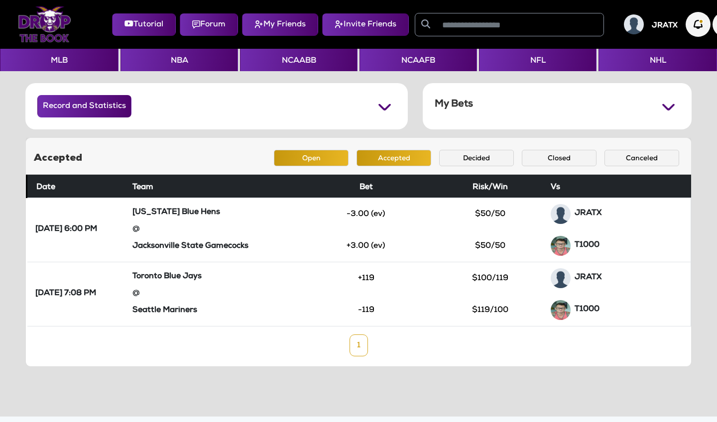
click at [331, 164] on button "Open" at bounding box center [311, 158] width 75 height 16
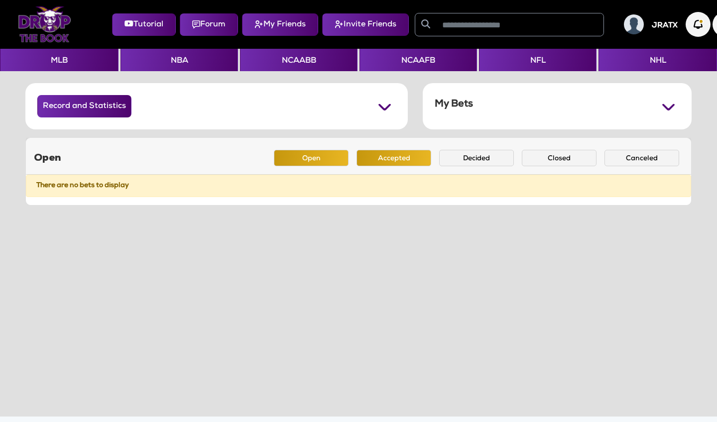
click at [396, 159] on button "Accepted" at bounding box center [394, 158] width 75 height 16
